Goal: Task Accomplishment & Management: Use online tool/utility

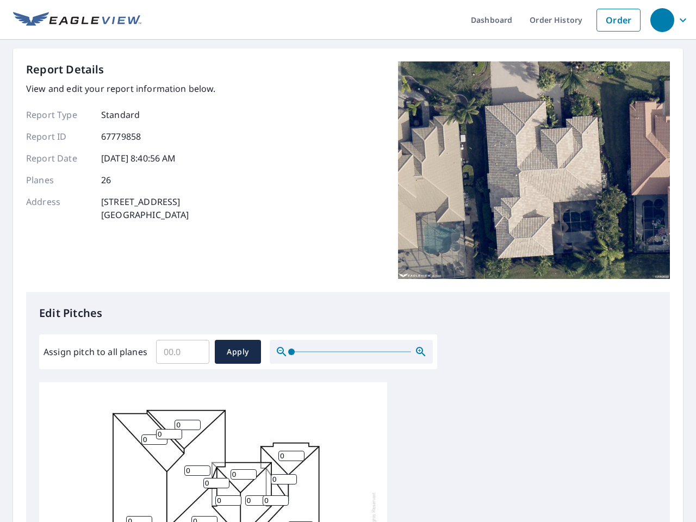
click at [348, 261] on div "Report Details View and edit your report information below. Report Type Standar…" at bounding box center [348, 176] width 644 height 231
click at [662, 20] on div "button" at bounding box center [662, 20] width 24 height 24
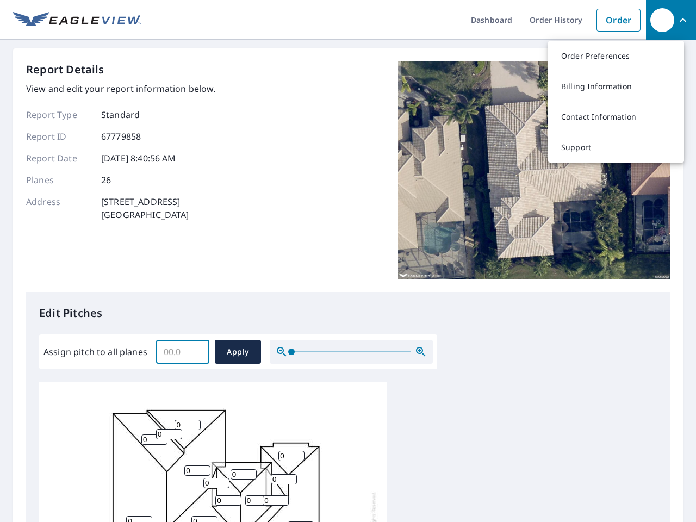
click at [183, 352] on input "Assign pitch to all planes" at bounding box center [182, 352] width 53 height 30
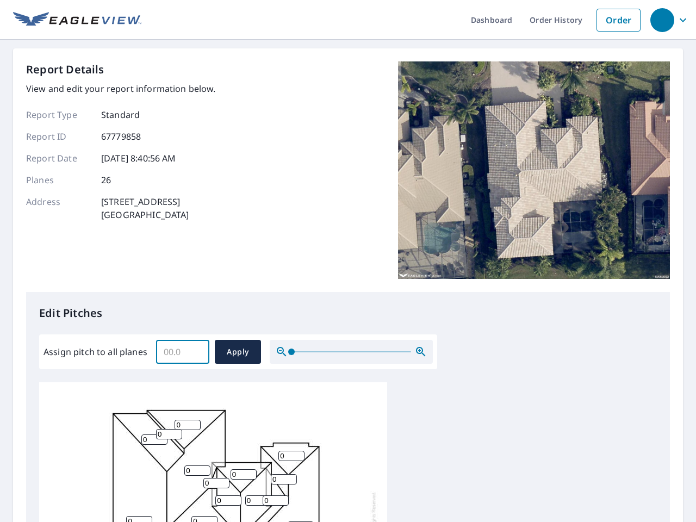
click at [238, 352] on span "Apply" at bounding box center [238, 352] width 29 height 14
click at [421, 352] on icon "button" at bounding box center [420, 351] width 13 height 13
